Goal: Information Seeking & Learning: Understand process/instructions

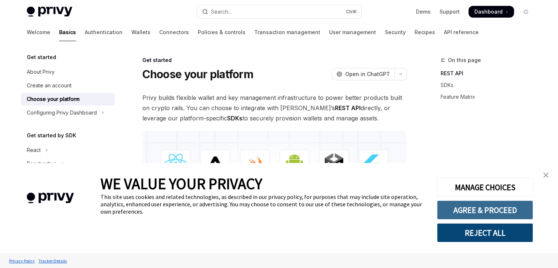
click at [477, 204] on button "AGREE & PROCEED" at bounding box center [485, 209] width 96 height 19
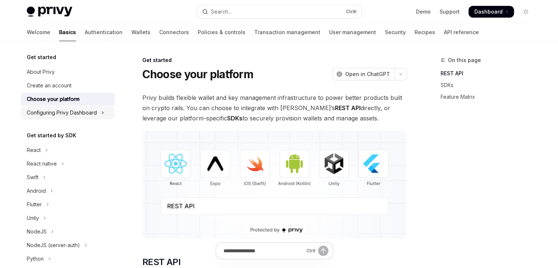
click at [58, 113] on div "Configuring Privy Dashboard" at bounding box center [62, 112] width 70 height 9
type textarea "*"
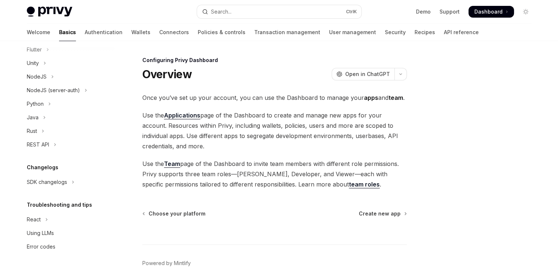
scroll to position [236, 0]
